Goal: Find specific page/section

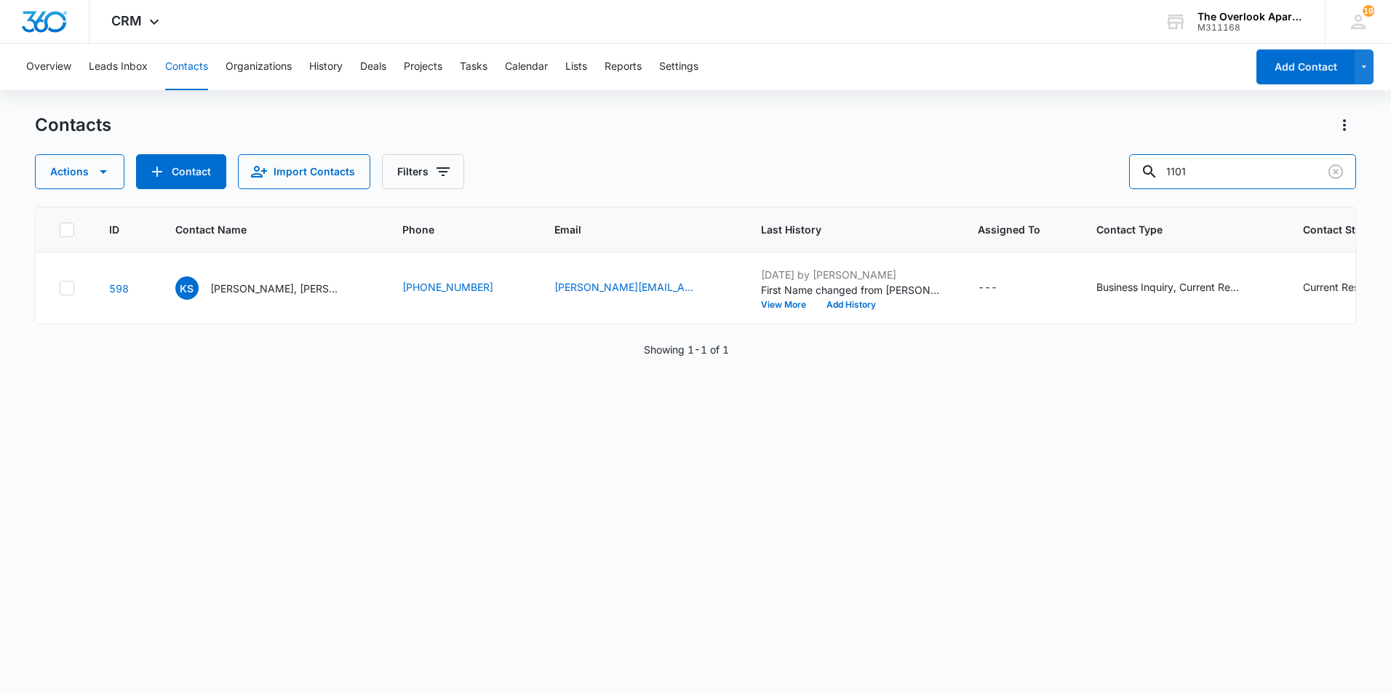
drag, startPoint x: 1244, startPoint y: 169, endPoint x: 1127, endPoint y: 175, distance: 116.6
click at [1126, 177] on div "Actions Contact Import Contacts Filters 1101" at bounding box center [695, 171] width 1321 height 35
type input "3204"
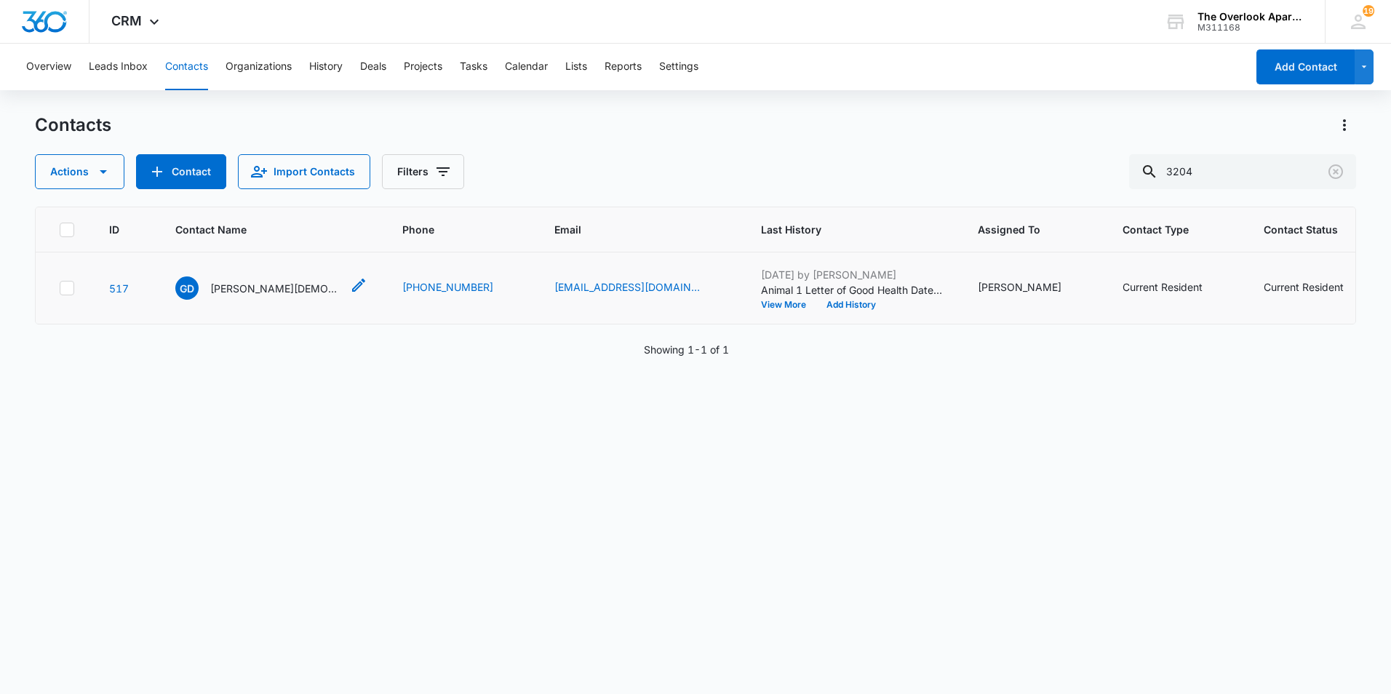
click at [237, 296] on p "[PERSON_NAME][DEMOGRAPHIC_DATA]" at bounding box center [275, 288] width 131 height 15
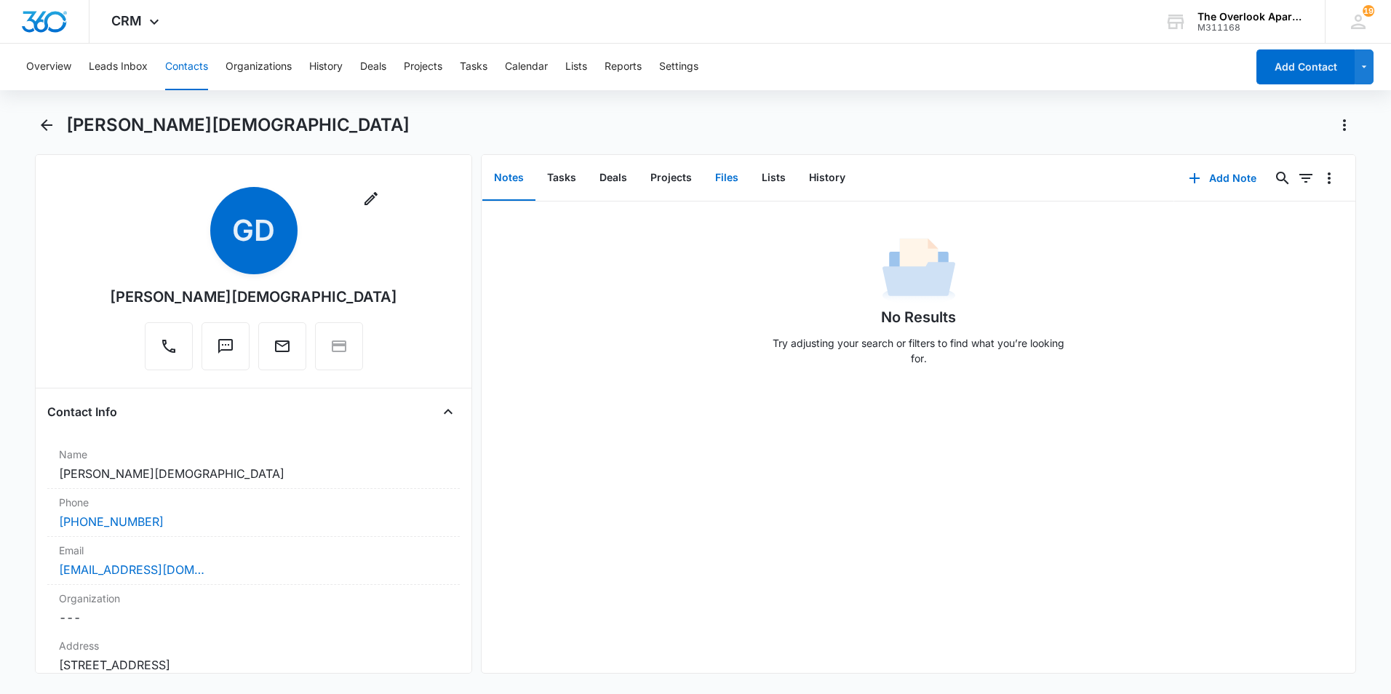
click at [734, 180] on button "Files" at bounding box center [727, 178] width 47 height 45
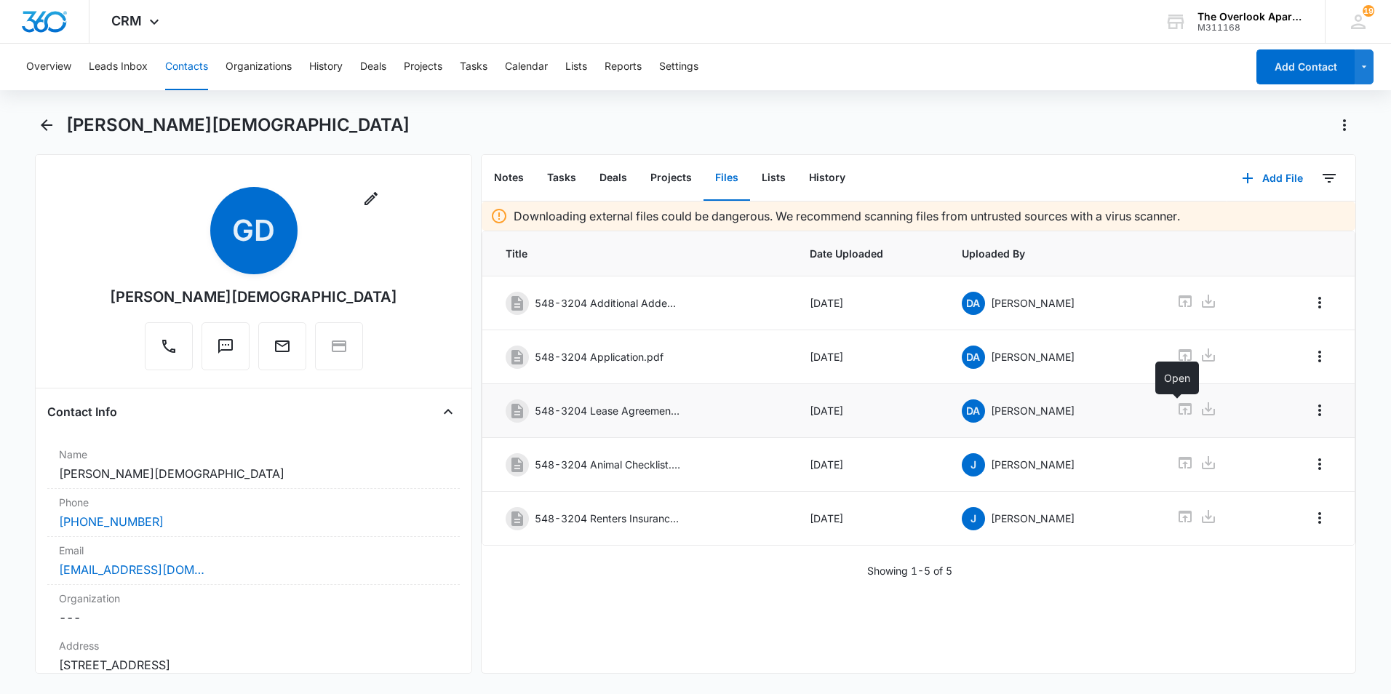
click at [1181, 411] on icon at bounding box center [1185, 408] width 17 height 17
